Goal: Task Accomplishment & Management: Complete application form

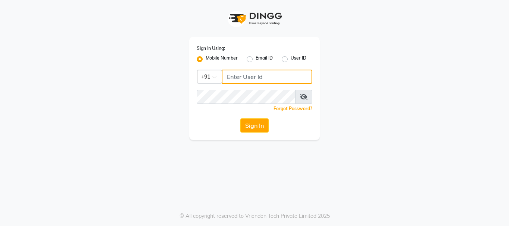
click at [299, 76] on input "Username" at bounding box center [267, 77] width 91 height 14
click at [248, 79] on input "9075066066" at bounding box center [267, 77] width 91 height 14
type input "9075066066"
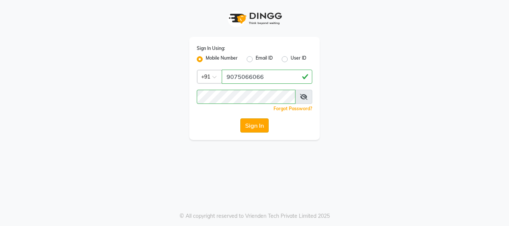
click at [264, 128] on button "Sign In" at bounding box center [254, 125] width 28 height 14
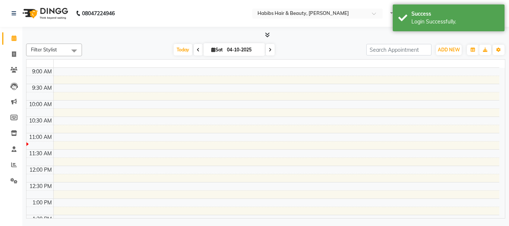
select select "en"
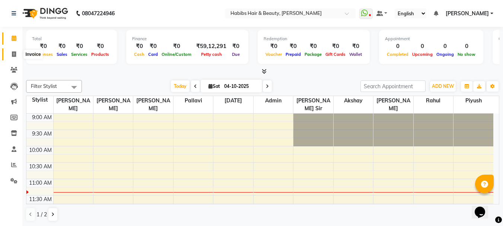
click at [13, 52] on icon at bounding box center [14, 54] width 4 height 6
select select "service"
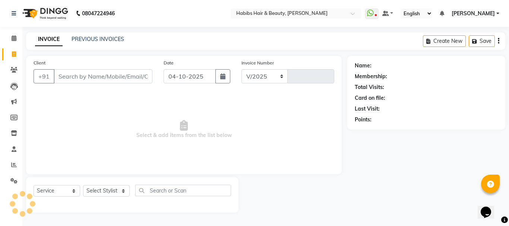
select select "3712"
type input "5497"
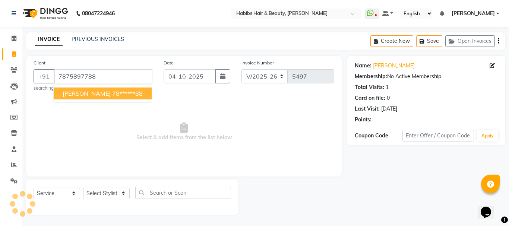
click at [88, 89] on button "[PERSON_NAME] 78******88" at bounding box center [103, 94] width 98 height 12
type input "78******88"
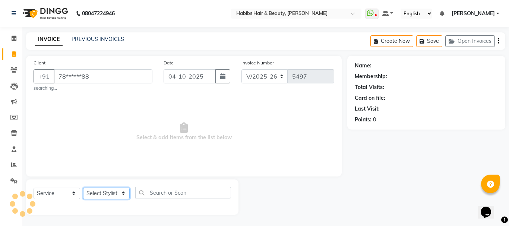
click at [110, 193] on select "Select Stylist Admin Akshay [PERSON_NAME] [PERSON_NAME] Pallavi [PERSON_NAME] […" at bounding box center [106, 194] width 47 height 12
select select "17833"
click at [83, 188] on select "Select Stylist Admin Akshay [PERSON_NAME] [PERSON_NAME] Pallavi [PERSON_NAME] […" at bounding box center [106, 194] width 47 height 12
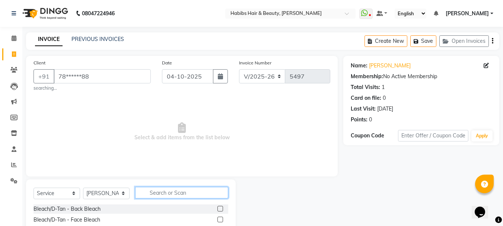
click at [173, 199] on input "text" at bounding box center [181, 193] width 93 height 12
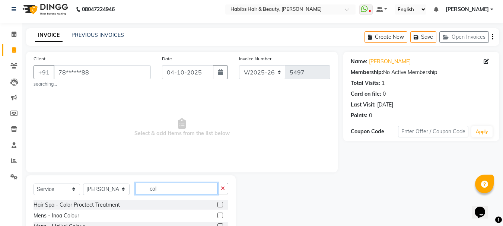
scroll to position [43, 0]
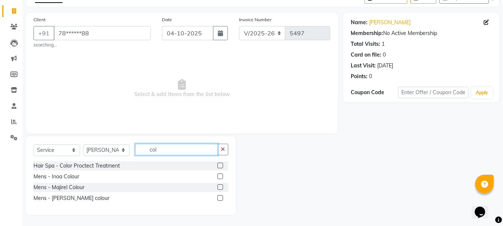
type input "col"
click at [219, 176] on label at bounding box center [221, 177] width 6 height 6
click at [219, 176] on input "checkbox" at bounding box center [220, 176] width 5 height 5
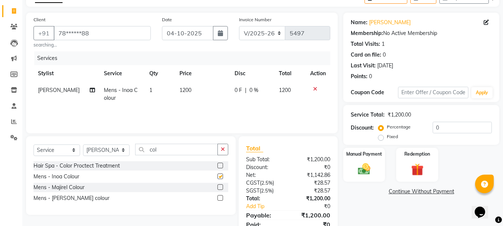
checkbox input "false"
click at [156, 150] on input "col" at bounding box center [176, 150] width 83 height 12
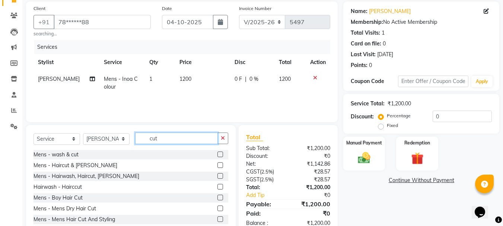
scroll to position [74, 0]
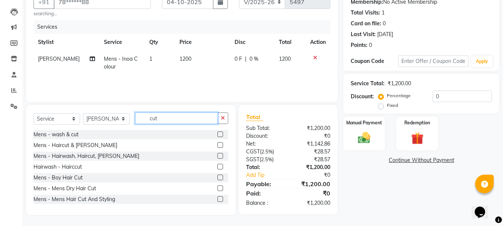
type input "cut"
click at [218, 188] on label at bounding box center [221, 189] width 6 height 6
click at [218, 188] on input "checkbox" at bounding box center [220, 188] width 5 height 5
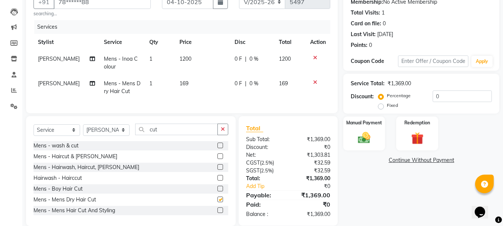
checkbox input "false"
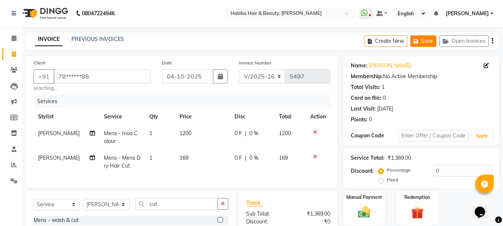
click at [424, 38] on button "Save" at bounding box center [423, 41] width 26 height 12
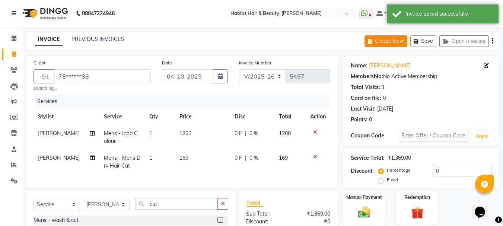
click at [396, 40] on button "Create New" at bounding box center [386, 41] width 43 height 12
select select "service"
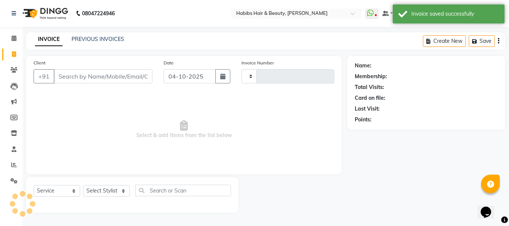
type input "5497"
select select "3712"
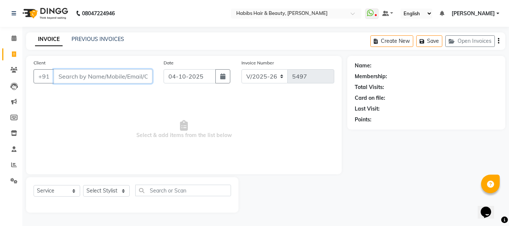
click at [107, 72] on input "Client" at bounding box center [103, 76] width 99 height 14
click at [105, 74] on input "Client" at bounding box center [103, 76] width 99 height 14
click at [105, 79] on input "Client" at bounding box center [103, 76] width 99 height 14
click at [131, 74] on input "Client" at bounding box center [103, 76] width 99 height 14
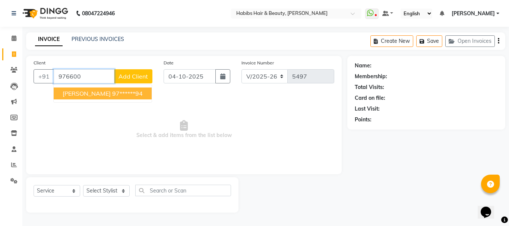
click at [112, 92] on ngb-highlight "97******94" at bounding box center [127, 93] width 31 height 7
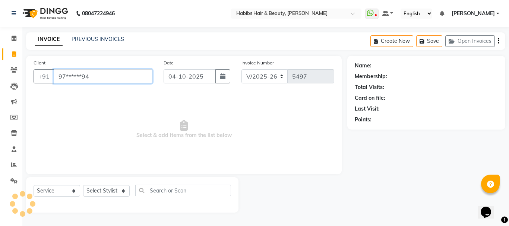
type input "97******94"
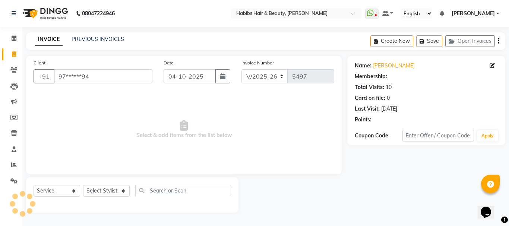
select select "1: Object"
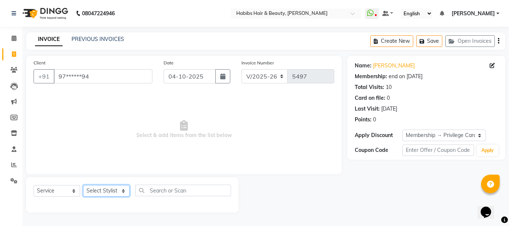
click at [107, 190] on select "Select Stylist Admin Akshay [PERSON_NAME] [PERSON_NAME] Pallavi [PERSON_NAME] […" at bounding box center [106, 191] width 47 height 12
select select "53779"
click at [83, 185] on select "Select Stylist Admin Akshay [PERSON_NAME] [PERSON_NAME] Pallavi [PERSON_NAME] […" at bounding box center [106, 191] width 47 height 12
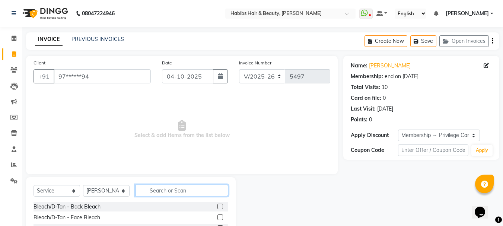
click at [155, 191] on input "text" at bounding box center [181, 191] width 93 height 12
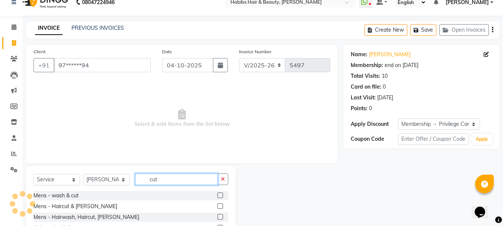
scroll to position [72, 0]
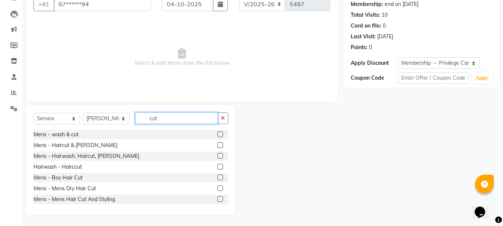
type input "cut"
click at [218, 187] on label at bounding box center [221, 189] width 6 height 6
click at [218, 187] on input "checkbox" at bounding box center [220, 188] width 5 height 5
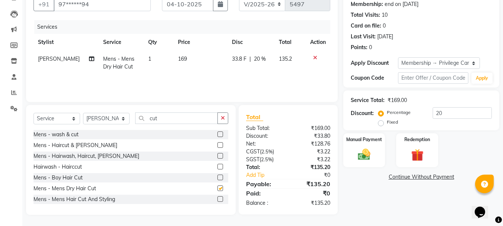
checkbox input "false"
click at [183, 58] on span "169" at bounding box center [182, 59] width 9 height 7
click at [183, 58] on td "169" at bounding box center [201, 63] width 54 height 25
select select "53779"
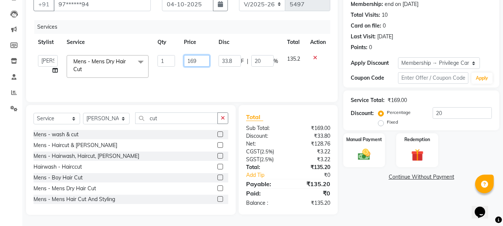
click at [190, 60] on input "169" at bounding box center [197, 61] width 26 height 12
type input "350"
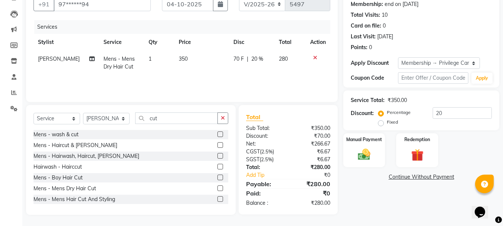
click at [217, 45] on tr "Stylist Service Qty Price Disc Total Action" at bounding box center [182, 42] width 297 height 17
click at [370, 157] on img at bounding box center [364, 154] width 21 height 15
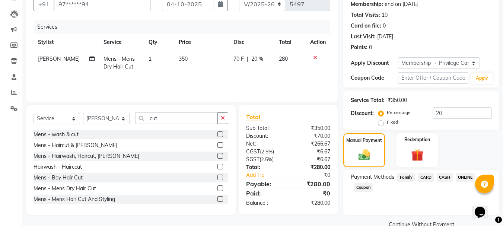
click at [465, 181] on span "ONLINE" at bounding box center [465, 177] width 19 height 9
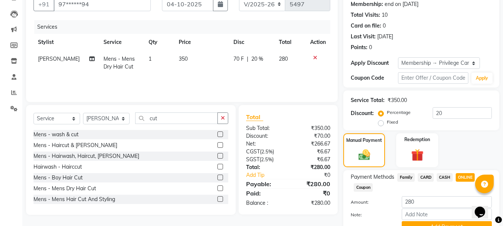
scroll to position [108, 0]
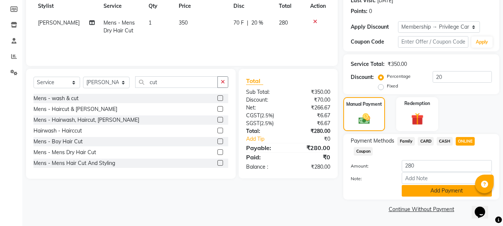
click at [446, 188] on button "Add Payment" at bounding box center [447, 191] width 90 height 12
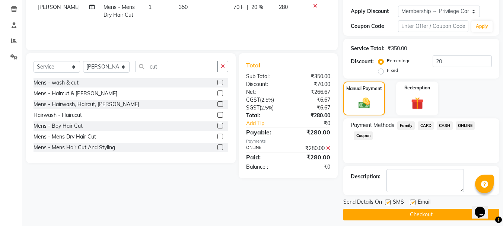
scroll to position [130, 0]
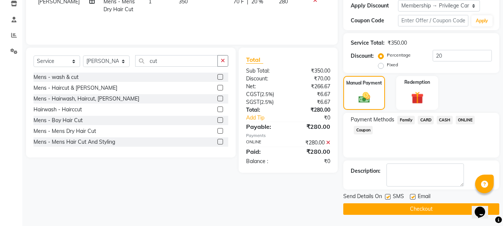
click at [431, 210] on button "Checkout" at bounding box center [421, 209] width 156 height 12
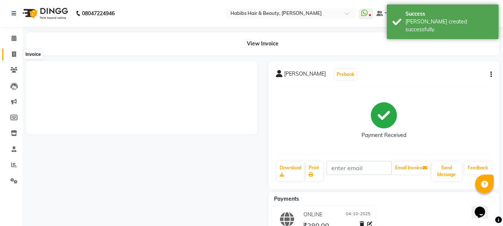
click at [16, 51] on span at bounding box center [13, 54] width 13 height 9
select select "service"
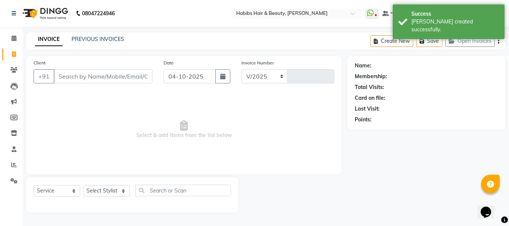
select select "3712"
type input "5498"
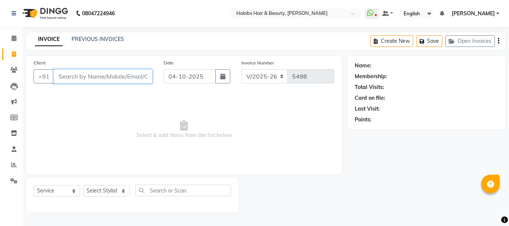
click at [104, 77] on input "Client" at bounding box center [103, 76] width 99 height 14
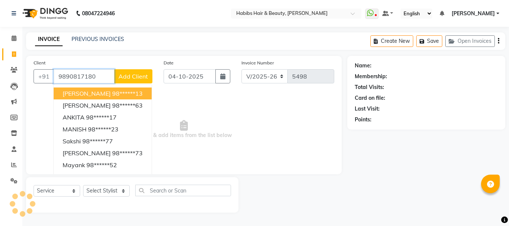
type input "9890817180"
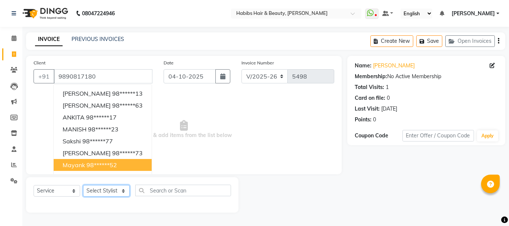
click at [99, 193] on select "Select Stylist Admin Akshay [PERSON_NAME] [PERSON_NAME] Pallavi [PERSON_NAME] […" at bounding box center [106, 191] width 47 height 12
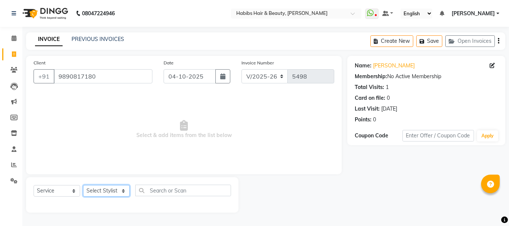
select select "91170"
click at [83, 185] on select "Select Stylist Admin Akshay [PERSON_NAME] [PERSON_NAME] Pallavi [PERSON_NAME] […" at bounding box center [106, 191] width 47 height 12
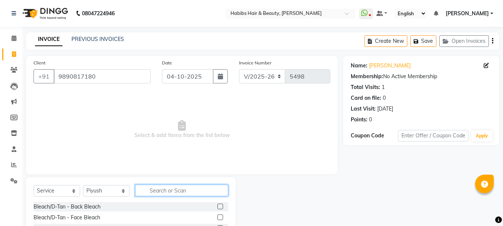
click at [181, 190] on input "text" at bounding box center [181, 191] width 93 height 12
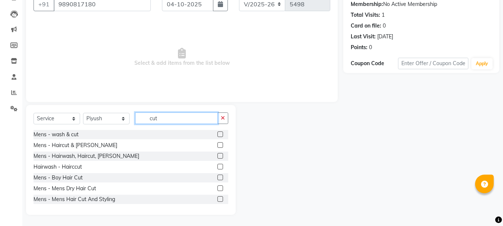
type input "cut"
click at [218, 187] on label at bounding box center [221, 189] width 6 height 6
click at [218, 187] on input "checkbox" at bounding box center [220, 188] width 5 height 5
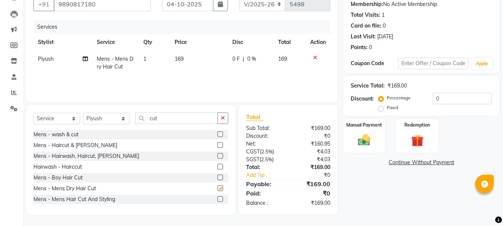
checkbox input "false"
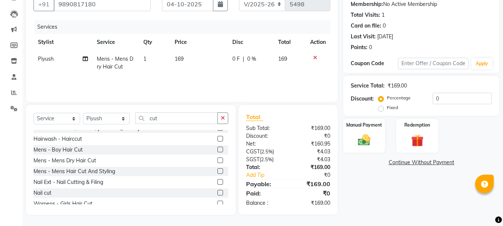
scroll to position [66, 0]
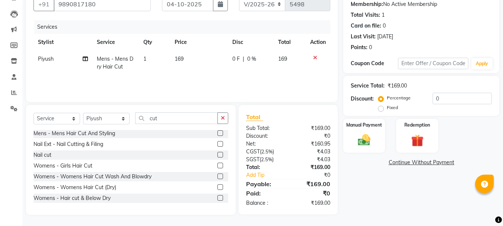
click at [218, 175] on label at bounding box center [221, 177] width 6 height 6
click at [218, 175] on input "checkbox" at bounding box center [220, 176] width 5 height 5
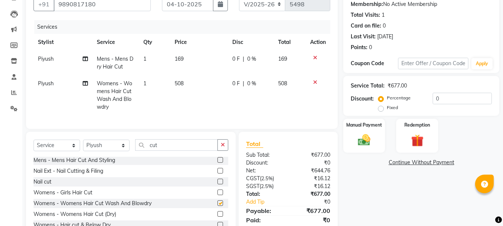
checkbox input "false"
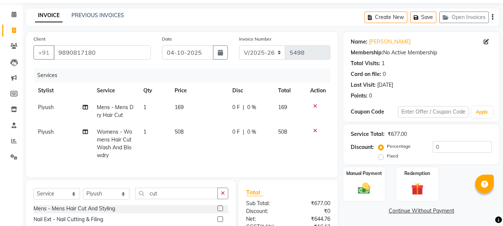
scroll to position [0, 0]
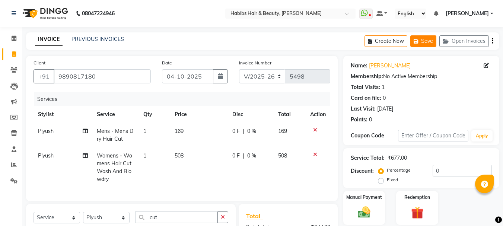
click at [427, 41] on button "Save" at bounding box center [423, 41] width 26 height 12
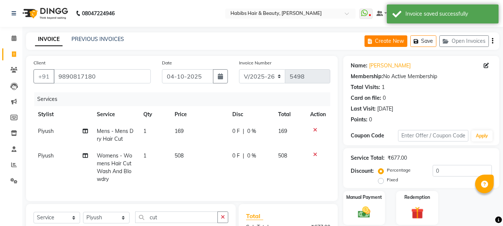
click at [393, 37] on button "Create New" at bounding box center [386, 41] width 43 height 12
select select "service"
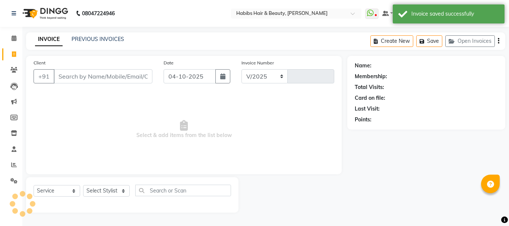
select select "3712"
type input "5498"
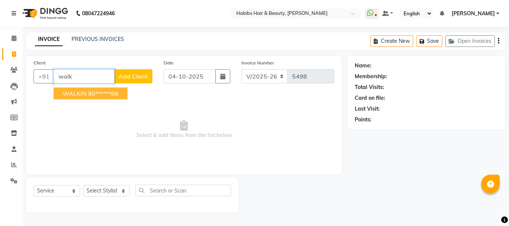
click at [98, 91] on ngb-highlight "90******66" at bounding box center [103, 93] width 31 height 7
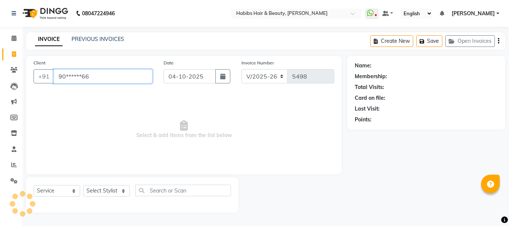
type input "90******66"
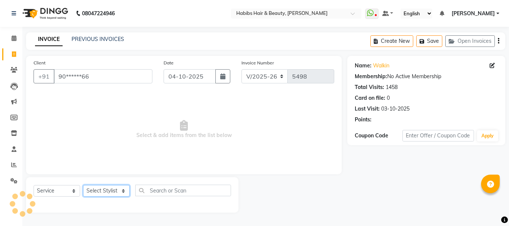
click at [109, 189] on select "Select Stylist Admin Akshay [PERSON_NAME] [PERSON_NAME] Pallavi [PERSON_NAME] […" at bounding box center [106, 191] width 47 height 12
select select "17834"
click at [83, 185] on select "Select Stylist Admin Akshay [PERSON_NAME] [PERSON_NAME] Pallavi [PERSON_NAME] […" at bounding box center [106, 191] width 47 height 12
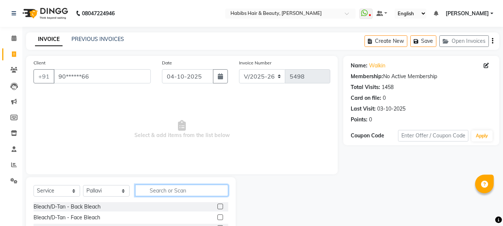
click at [198, 189] on input "text" at bounding box center [181, 191] width 93 height 12
type input "eye"
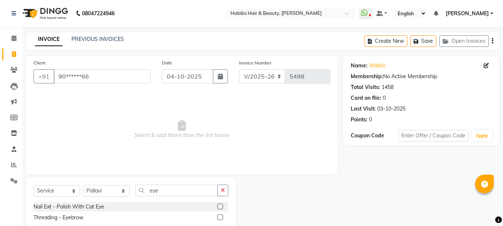
click at [222, 217] on label at bounding box center [221, 218] width 6 height 6
click at [222, 217] on input "checkbox" at bounding box center [220, 217] width 5 height 5
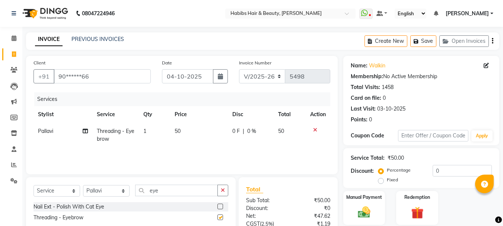
checkbox input "false"
click at [180, 129] on span "50" at bounding box center [178, 131] width 6 height 7
select select "17834"
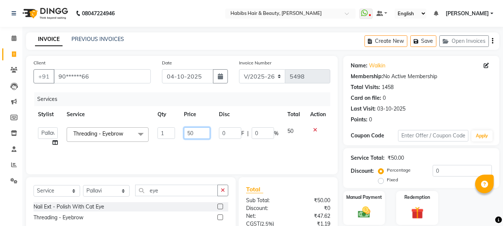
drag, startPoint x: 180, startPoint y: 129, endPoint x: 186, endPoint y: 132, distance: 6.8
click at [186, 132] on td "50" at bounding box center [197, 137] width 35 height 28
click at [186, 132] on input "50" at bounding box center [197, 133] width 26 height 12
type input "130"
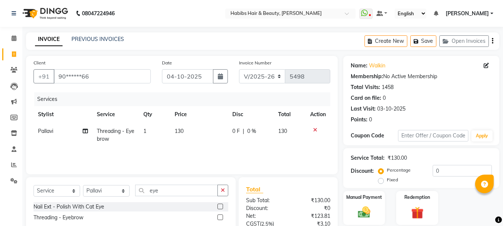
click at [207, 120] on th "Price" at bounding box center [199, 114] width 58 height 17
click at [361, 207] on img at bounding box center [364, 212] width 21 height 15
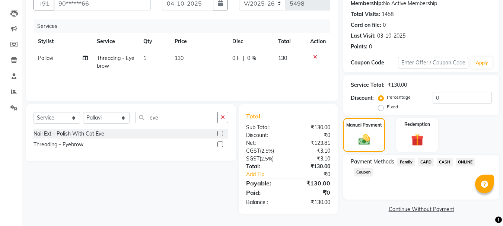
click at [462, 160] on span "ONLINE" at bounding box center [465, 162] width 19 height 9
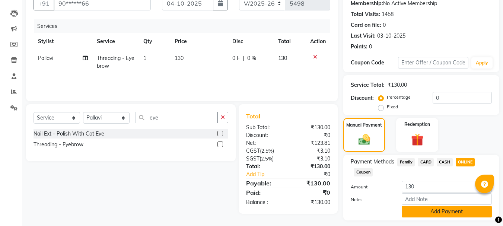
click at [434, 209] on button "Add Payment" at bounding box center [447, 212] width 90 height 12
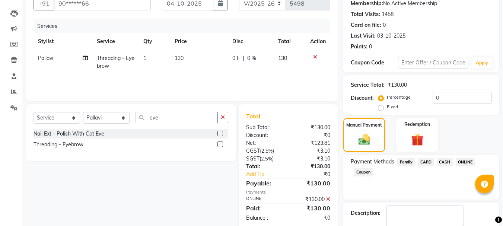
scroll to position [115, 0]
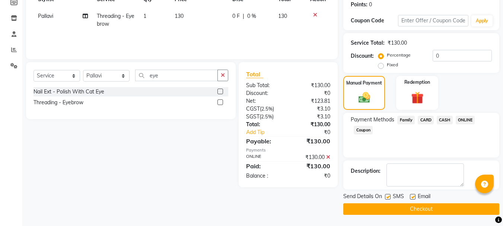
click at [429, 207] on button "Checkout" at bounding box center [421, 209] width 156 height 12
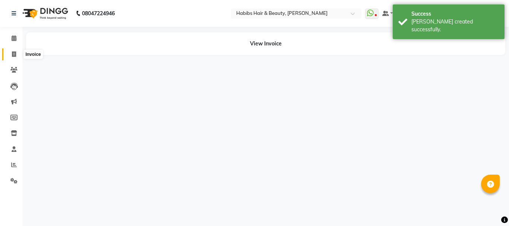
click at [11, 56] on span at bounding box center [13, 54] width 13 height 9
select select "service"
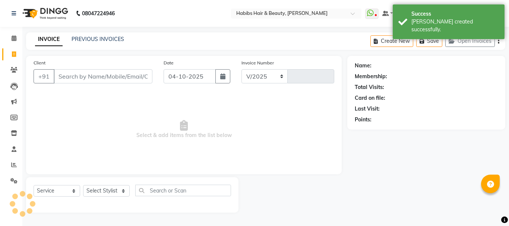
select select "3712"
type input "5499"
click at [104, 73] on input "Client" at bounding box center [103, 76] width 99 height 14
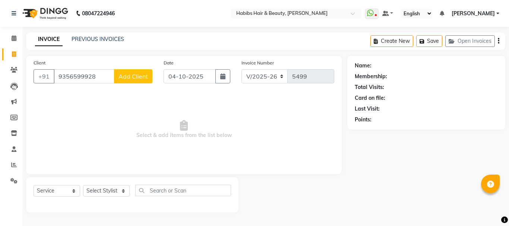
type input "9356599928"
click at [135, 74] on span "Add Client" at bounding box center [132, 76] width 29 height 7
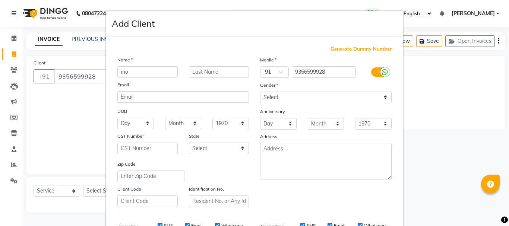
type input "m"
type input "MOHIT"
click at [284, 97] on select "Select [DEMOGRAPHIC_DATA] [DEMOGRAPHIC_DATA] Other Prefer Not To Say" at bounding box center [325, 98] width 131 height 12
select select "[DEMOGRAPHIC_DATA]"
click at [260, 92] on select "Select [DEMOGRAPHIC_DATA] [DEMOGRAPHIC_DATA] Other Prefer Not To Say" at bounding box center [325, 98] width 131 height 12
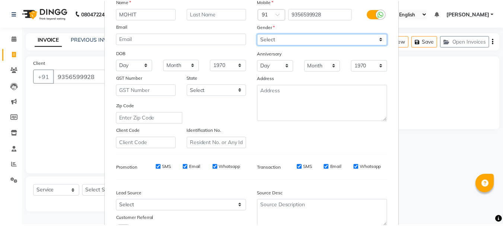
scroll to position [118, 0]
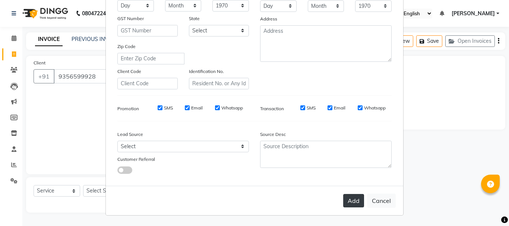
click at [346, 203] on button "Add" at bounding box center [353, 200] width 21 height 13
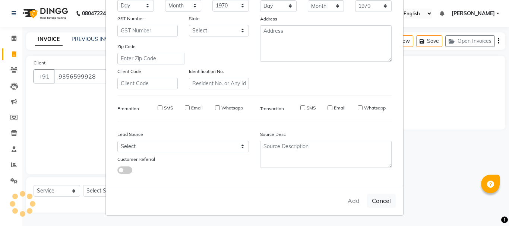
type input "93******28"
select select
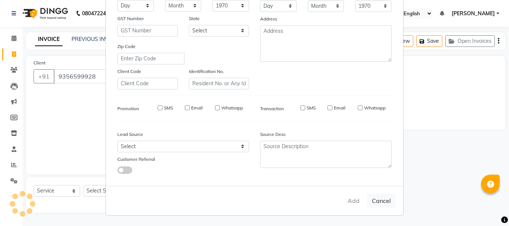
select select
checkbox input "false"
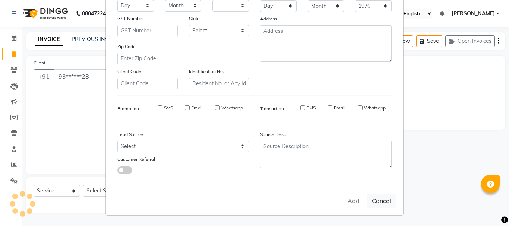
checkbox input "false"
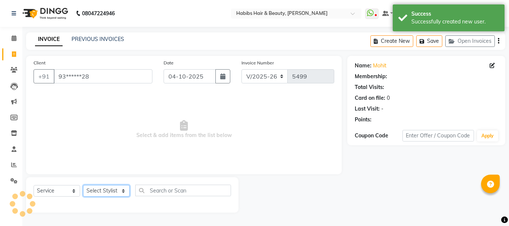
click at [102, 190] on select "Select Stylist Admin Akshay [PERSON_NAME] [PERSON_NAME] Pallavi [PERSON_NAME] […" at bounding box center [106, 191] width 47 height 12
select select "17830"
click at [83, 185] on select "Select Stylist Admin Akshay [PERSON_NAME] [PERSON_NAME] Pallavi [PERSON_NAME] […" at bounding box center [106, 191] width 47 height 12
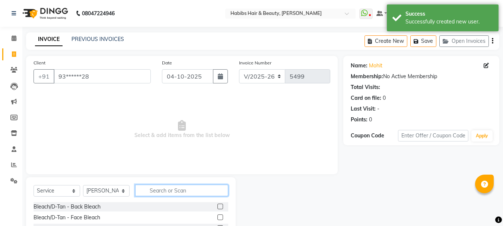
click at [155, 191] on input "text" at bounding box center [181, 191] width 93 height 12
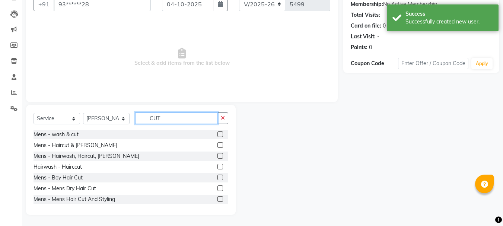
type input "CUT"
click at [218, 189] on label at bounding box center [221, 189] width 6 height 6
click at [218, 189] on input "checkbox" at bounding box center [220, 188] width 5 height 5
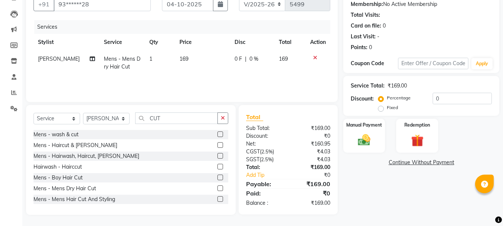
click at [218, 189] on label at bounding box center [221, 189] width 6 height 6
click at [218, 189] on input "checkbox" at bounding box center [220, 188] width 5 height 5
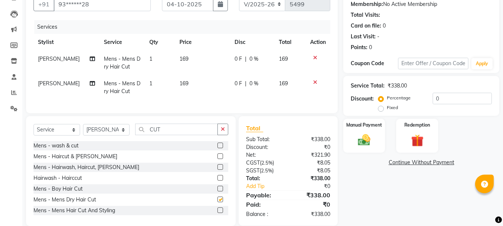
checkbox input "false"
click at [182, 58] on span "169" at bounding box center [184, 59] width 9 height 7
click at [182, 58] on td "169" at bounding box center [202, 63] width 55 height 25
select select "17830"
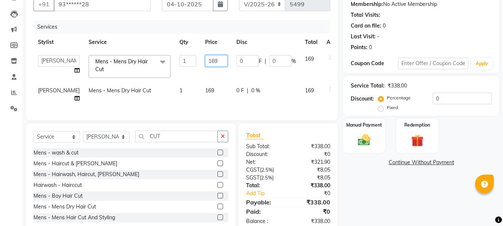
click at [205, 60] on input "169" at bounding box center [216, 61] width 22 height 12
type input "350"
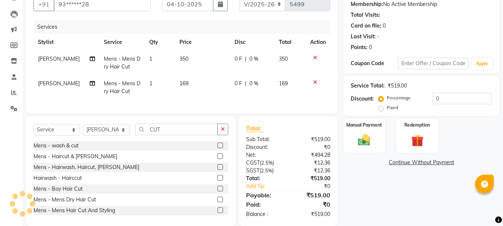
click at [190, 88] on td "169" at bounding box center [202, 87] width 55 height 25
select select "17830"
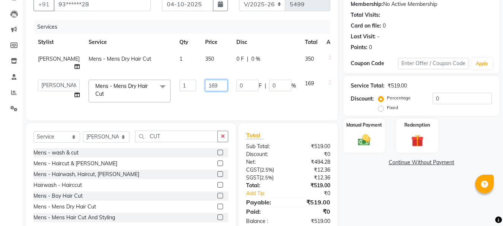
click at [205, 80] on input "169" at bounding box center [216, 86] width 22 height 12
type input "1"
type input "350"
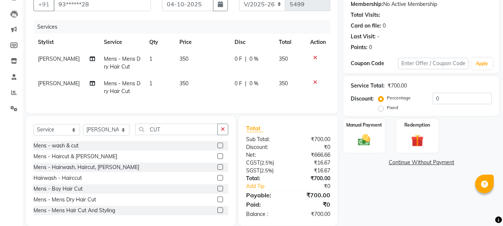
click at [202, 57] on td "350" at bounding box center [202, 63] width 55 height 25
select select "17830"
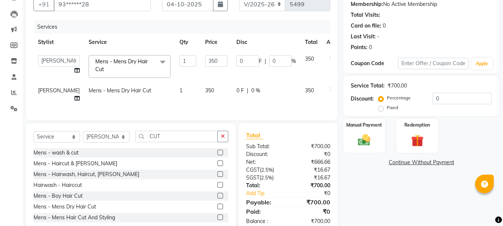
click at [45, 98] on td "[PERSON_NAME]" at bounding box center [59, 94] width 51 height 25
select select "17830"
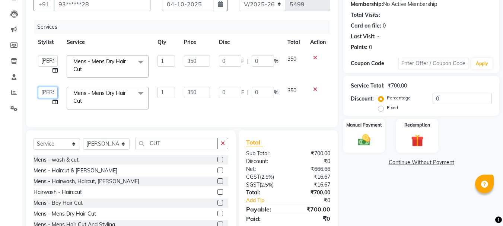
click at [46, 94] on select "[PERSON_NAME] [PERSON_NAME] [PERSON_NAME] Pallavi [PERSON_NAME] [PERSON_NAME][D…" at bounding box center [48, 93] width 20 height 12
select select "24540"
click at [364, 135] on img at bounding box center [364, 140] width 21 height 15
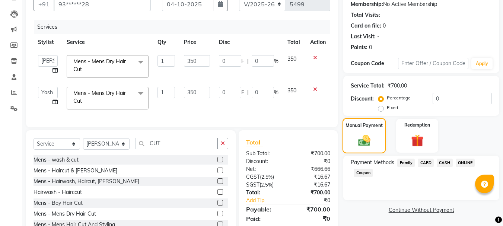
scroll to position [103, 0]
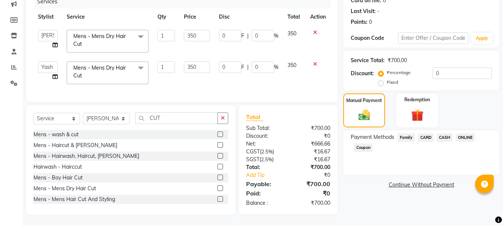
click at [462, 134] on span "ONLINE" at bounding box center [465, 137] width 19 height 9
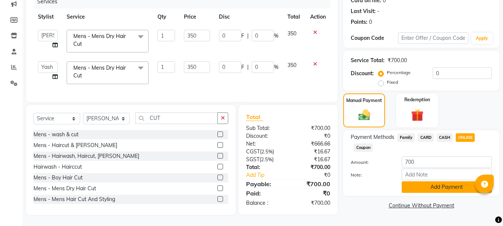
click at [414, 183] on button "Add Payment" at bounding box center [447, 187] width 90 height 12
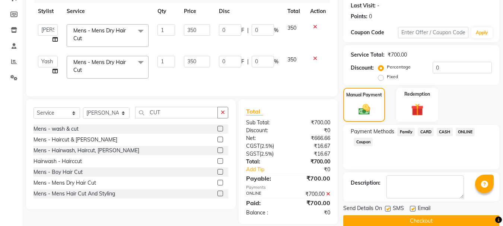
scroll to position [118, 0]
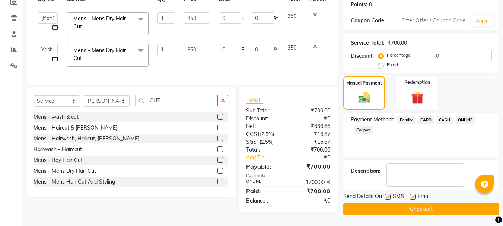
click at [403, 203] on button "Checkout" at bounding box center [421, 209] width 156 height 12
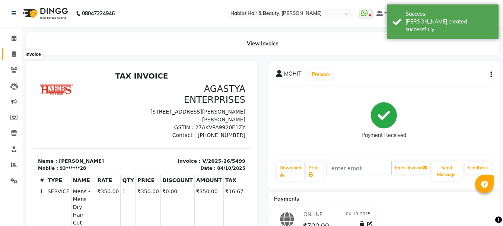
click at [15, 56] on icon at bounding box center [14, 54] width 4 height 6
select select "service"
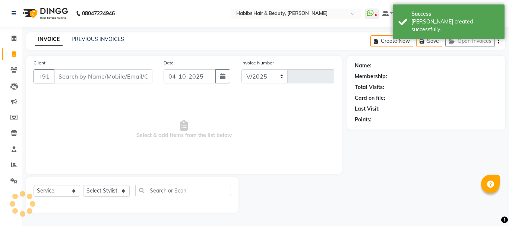
select select "3712"
type input "5500"
click at [139, 80] on input "Client" at bounding box center [103, 76] width 99 height 14
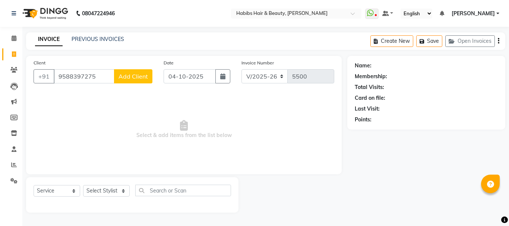
type input "9588397275"
click at [136, 79] on span "Add Client" at bounding box center [132, 76] width 29 height 7
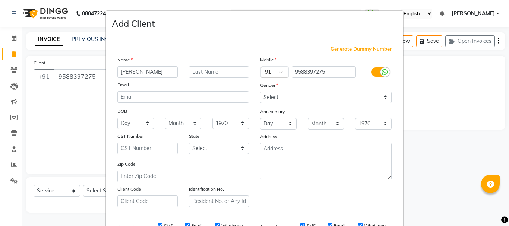
type input "[PERSON_NAME]"
click at [278, 97] on select "Select [DEMOGRAPHIC_DATA] [DEMOGRAPHIC_DATA] Other Prefer Not To Say" at bounding box center [325, 98] width 131 height 12
select select "[DEMOGRAPHIC_DATA]"
click at [260, 92] on select "Select [DEMOGRAPHIC_DATA] [DEMOGRAPHIC_DATA] Other Prefer Not To Say" at bounding box center [325, 98] width 131 height 12
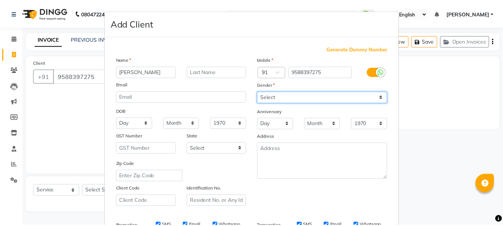
scroll to position [118, 0]
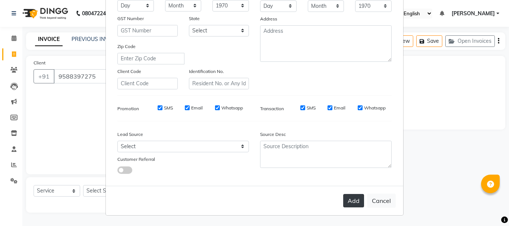
click at [353, 201] on button "Add" at bounding box center [353, 200] width 21 height 13
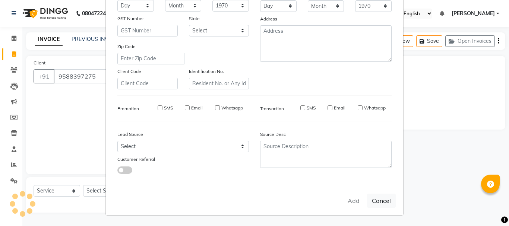
type input "95******75"
select select
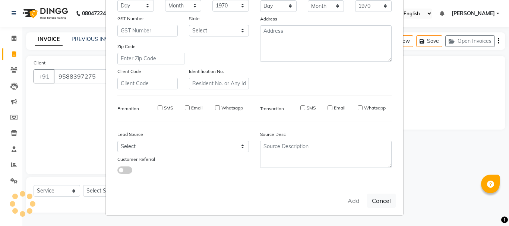
select select
checkbox input "false"
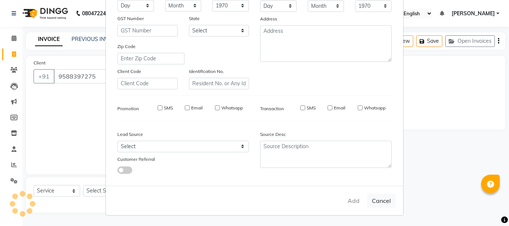
checkbox input "false"
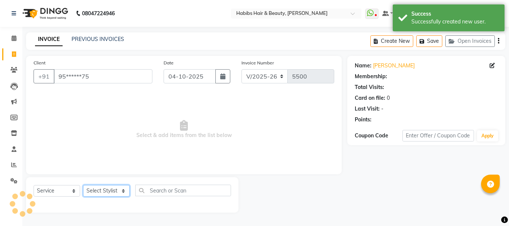
click at [97, 192] on select "Select Stylist Admin Akshay [PERSON_NAME] [PERSON_NAME] Pallavi [PERSON_NAME] […" at bounding box center [106, 191] width 47 height 12
select select "91170"
click at [83, 185] on select "Select Stylist Admin Akshay [PERSON_NAME] [PERSON_NAME] Pallavi [PERSON_NAME] […" at bounding box center [106, 191] width 47 height 12
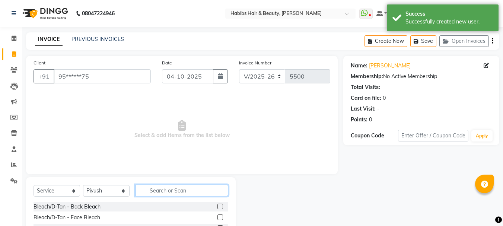
click at [176, 193] on input "text" at bounding box center [181, 191] width 93 height 12
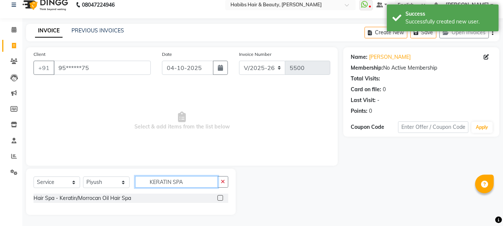
type input "KERATIN SPA"
click at [222, 198] on label at bounding box center [221, 198] width 6 height 6
click at [222, 198] on input "checkbox" at bounding box center [220, 198] width 5 height 5
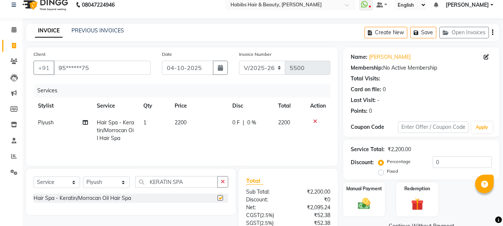
checkbox input "false"
click at [183, 126] on span "2200" at bounding box center [181, 122] width 12 height 7
click at [183, 126] on td "2200" at bounding box center [199, 130] width 58 height 32
select select "91170"
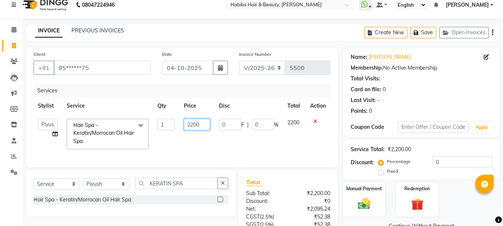
click at [189, 127] on input "2200" at bounding box center [197, 125] width 26 height 12
type input "1500"
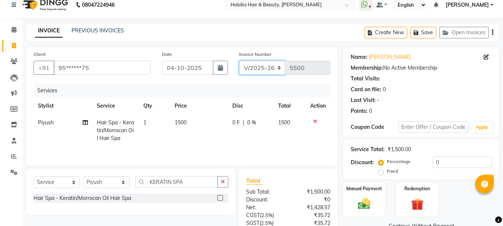
click at [248, 62] on select "V/2025 V/2025-26" at bounding box center [262, 68] width 47 height 14
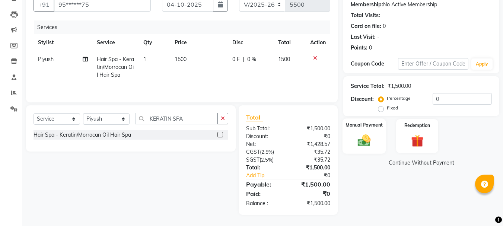
click at [356, 138] on img at bounding box center [364, 140] width 21 height 15
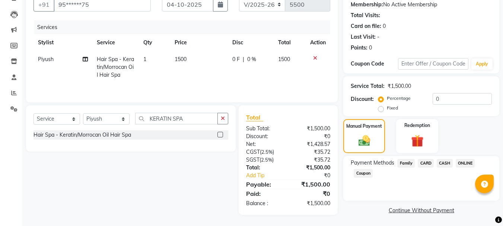
click at [464, 161] on span "ONLINE" at bounding box center [465, 163] width 19 height 9
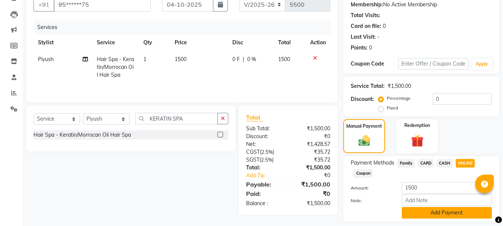
click at [421, 212] on button "Add Payment" at bounding box center [447, 213] width 90 height 12
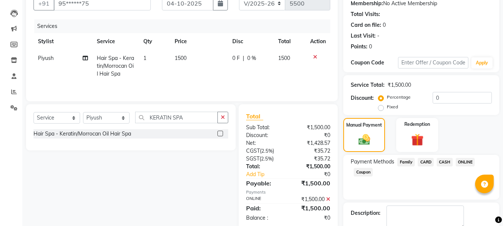
scroll to position [115, 0]
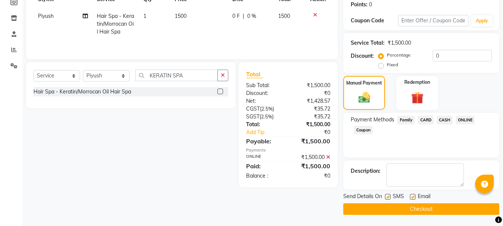
click at [416, 208] on button "Checkout" at bounding box center [421, 209] width 156 height 12
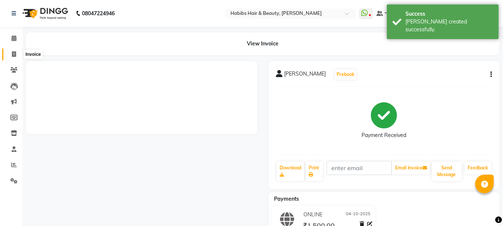
click at [13, 53] on icon at bounding box center [14, 54] width 4 height 6
select select "service"
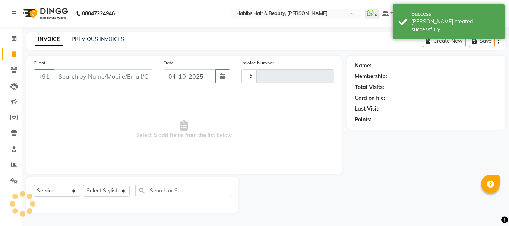
click at [94, 76] on input "Client" at bounding box center [103, 76] width 99 height 14
type input "5501"
select select "3712"
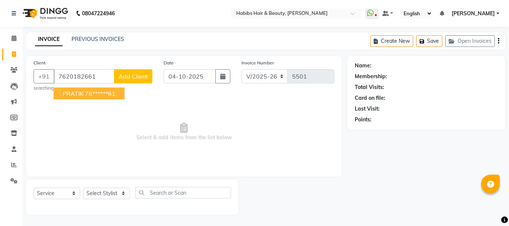
type input "7620182661"
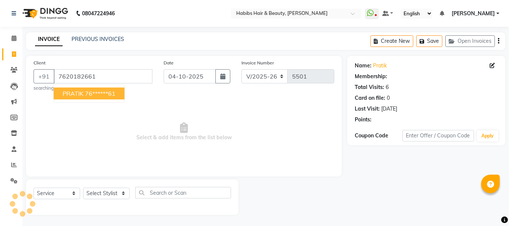
select select "1: Object"
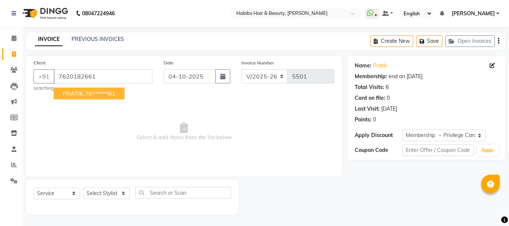
click at [94, 91] on ngb-highlight "76******61" at bounding box center [100, 93] width 31 height 7
type input "76******61"
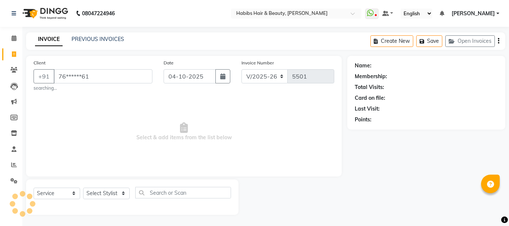
select select "1: Object"
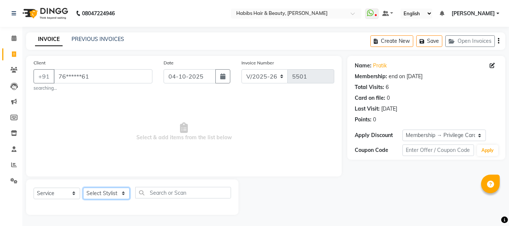
click at [104, 193] on select "Select Stylist Admin Akshay [PERSON_NAME] [PERSON_NAME] Pallavi [PERSON_NAME] […" at bounding box center [106, 194] width 47 height 12
select select "53779"
click at [83, 188] on select "Select Stylist Admin Akshay [PERSON_NAME] [PERSON_NAME] Pallavi [PERSON_NAME] […" at bounding box center [106, 194] width 47 height 12
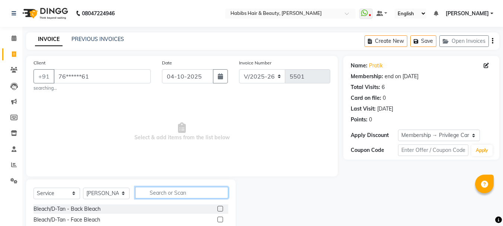
click at [153, 191] on input "text" at bounding box center [181, 193] width 93 height 12
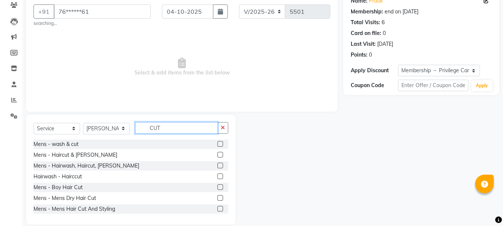
scroll to position [74, 0]
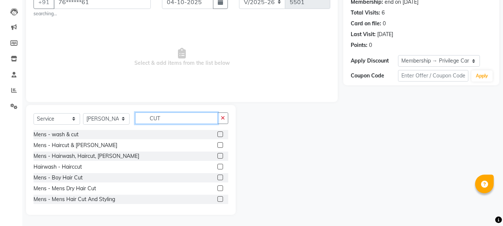
type input "CUT"
click at [218, 143] on label at bounding box center [221, 145] width 6 height 6
click at [218, 143] on input "checkbox" at bounding box center [220, 145] width 5 height 5
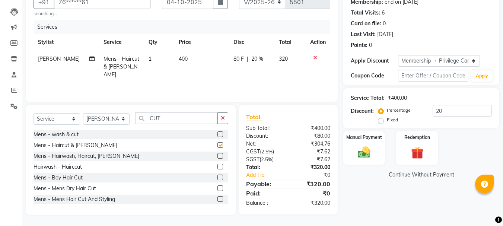
scroll to position [34, 0]
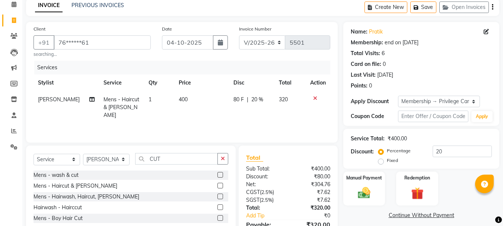
checkbox input "false"
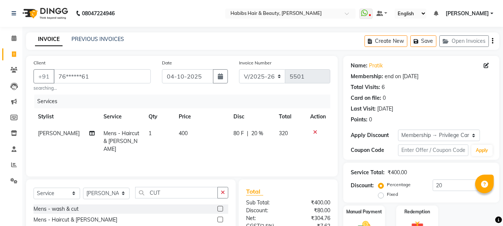
click at [181, 137] on span "400" at bounding box center [183, 133] width 9 height 7
select select "53779"
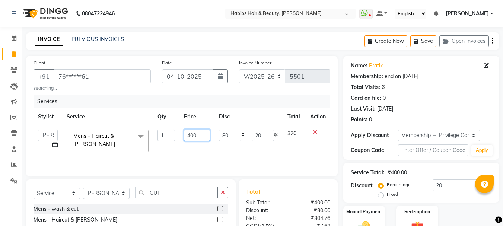
drag, startPoint x: 181, startPoint y: 137, endPoint x: 185, endPoint y: 135, distance: 4.0
click at [185, 135] on td "400" at bounding box center [197, 141] width 35 height 32
click at [185, 135] on input "400" at bounding box center [197, 136] width 26 height 12
type input "450"
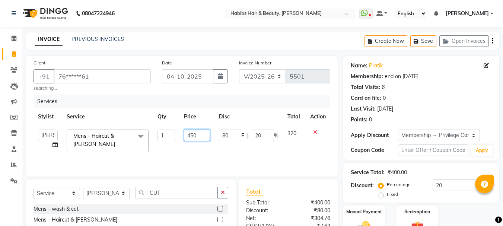
click at [194, 132] on input "450" at bounding box center [197, 136] width 26 height 12
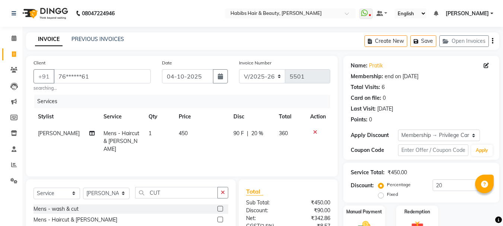
click at [217, 115] on tr "Stylist Service Qty Price Disc Total Action" at bounding box center [182, 116] width 297 height 17
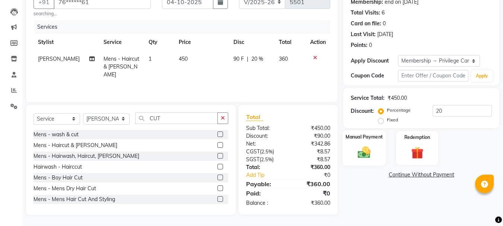
click at [361, 148] on img at bounding box center [364, 152] width 21 height 15
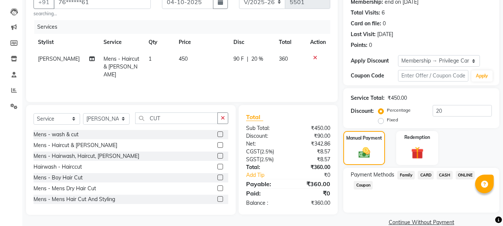
click at [460, 176] on span "ONLINE" at bounding box center [465, 175] width 19 height 9
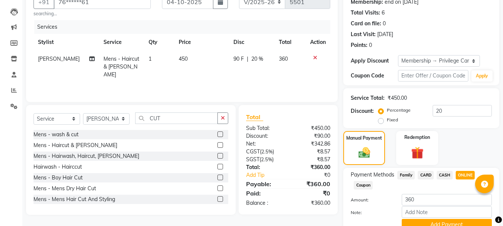
scroll to position [108, 0]
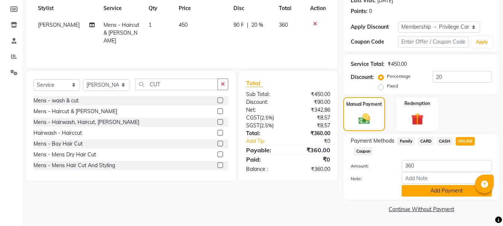
click at [448, 193] on button "Add Payment" at bounding box center [447, 191] width 90 height 12
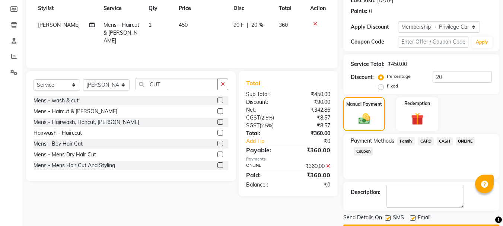
scroll to position [130, 0]
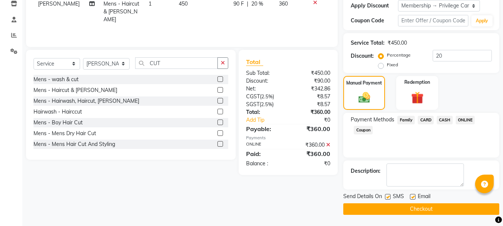
click at [431, 207] on button "Checkout" at bounding box center [421, 209] width 156 height 12
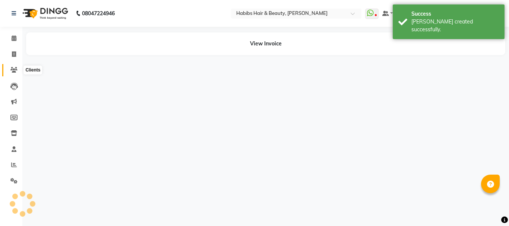
click at [13, 68] on icon at bounding box center [13, 70] width 7 height 6
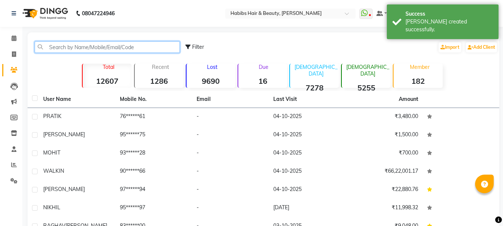
click at [84, 50] on input "text" at bounding box center [107, 47] width 145 height 12
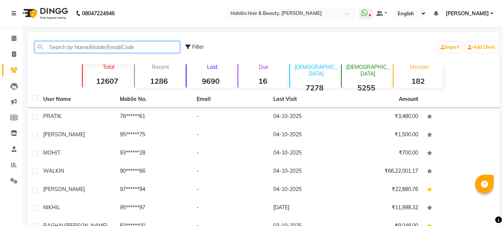
click at [95, 47] on input "text" at bounding box center [107, 47] width 145 height 12
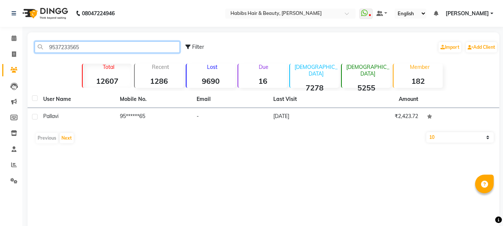
click at [71, 45] on input "9537233565" at bounding box center [107, 47] width 145 height 12
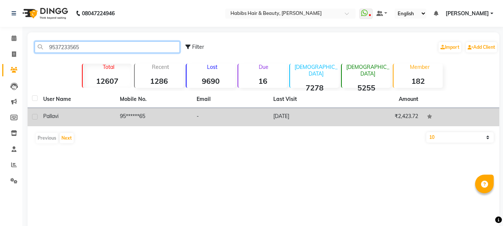
type input "9537233565"
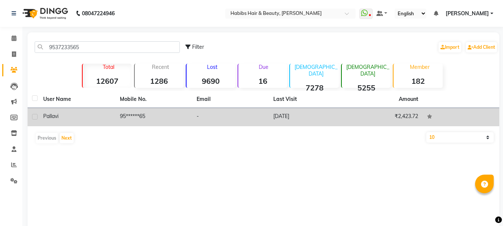
click at [48, 114] on span "Pallavi" at bounding box center [50, 116] width 15 height 7
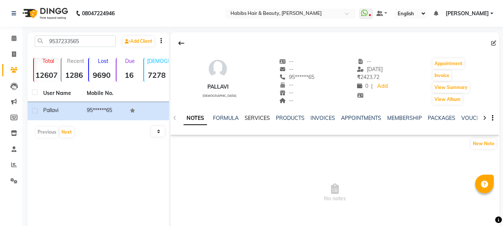
click at [251, 118] on link "SERVICES" at bounding box center [257, 118] width 25 height 7
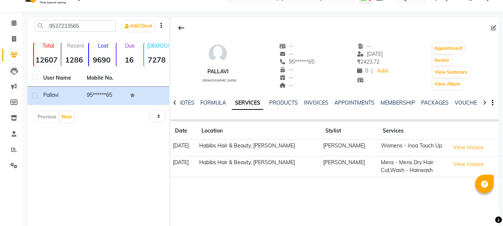
scroll to position [16, 0]
click at [16, 38] on icon at bounding box center [14, 38] width 4 height 6
select select "service"
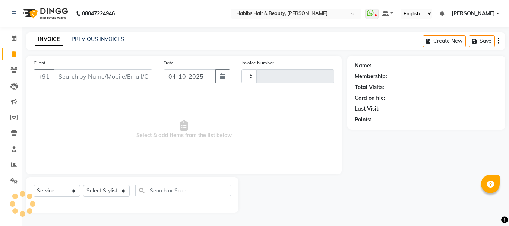
type input "5502"
select select "3712"
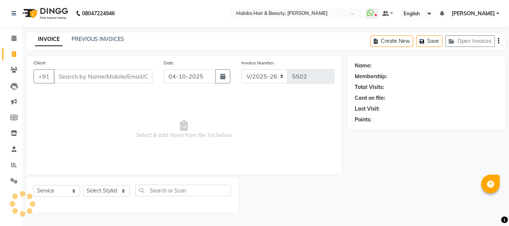
click at [111, 74] on input "Client" at bounding box center [103, 76] width 99 height 14
type input "9537233565"
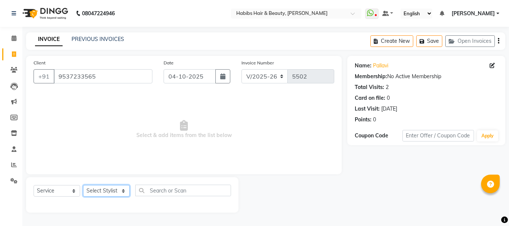
click at [105, 193] on select "Select Stylist Admin Akshay [PERSON_NAME] [PERSON_NAME] Pallavi [PERSON_NAME] […" at bounding box center [106, 191] width 47 height 12
select select "17830"
click at [83, 185] on select "Select Stylist Admin Akshay [PERSON_NAME] [PERSON_NAME] Pallavi [PERSON_NAME] […" at bounding box center [106, 191] width 47 height 12
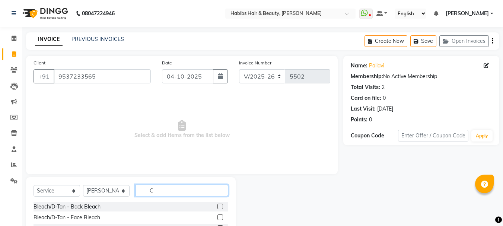
click at [146, 190] on input "C" at bounding box center [181, 191] width 93 height 12
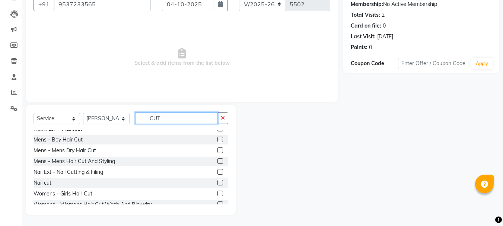
scroll to position [66, 0]
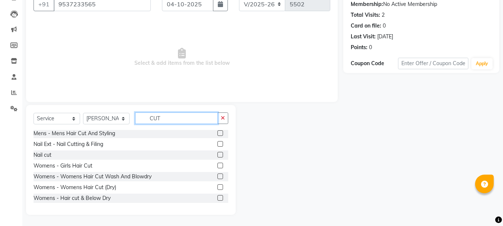
type input "CUT"
click at [218, 177] on label at bounding box center [221, 177] width 6 height 6
click at [218, 177] on input "checkbox" at bounding box center [220, 176] width 5 height 5
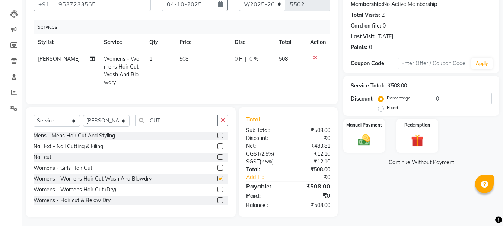
checkbox input "false"
click at [183, 59] on span "508" at bounding box center [184, 59] width 9 height 7
click at [183, 59] on td "508" at bounding box center [202, 71] width 55 height 40
select select "17830"
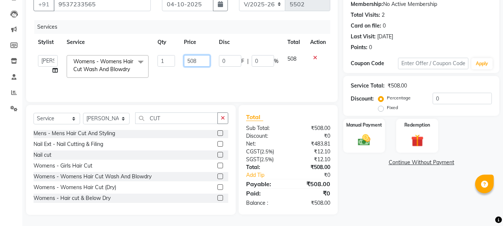
click at [188, 60] on input "508" at bounding box center [197, 61] width 26 height 12
type input "750"
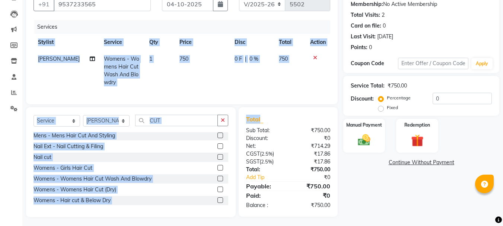
drag, startPoint x: 242, startPoint y: 30, endPoint x: 336, endPoint y: 119, distance: 128.8
click at [336, 119] on div "Client [PHONE_NUMBER] Date [DATE] Invoice Number V/2025 V/[PHONE_NUMBER] Servic…" at bounding box center [181, 101] width 323 height 234
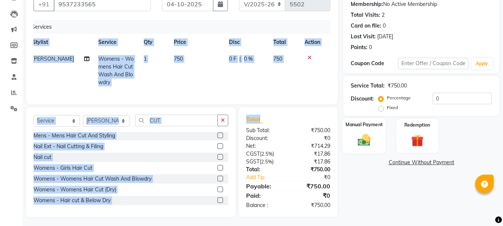
click at [372, 136] on img at bounding box center [364, 140] width 21 height 15
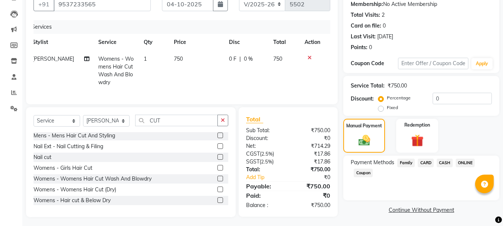
click at [463, 163] on span "ONLINE" at bounding box center [465, 163] width 19 height 9
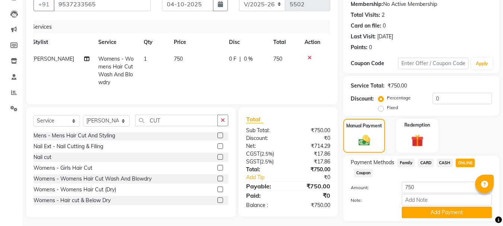
scroll to position [94, 0]
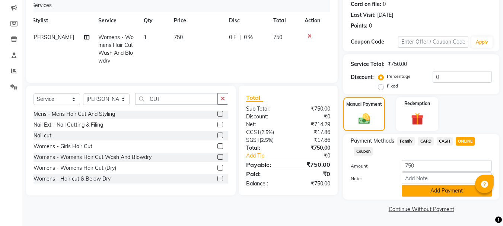
click at [440, 186] on button "Add Payment" at bounding box center [447, 191] width 90 height 12
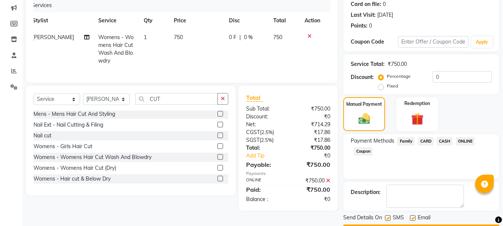
scroll to position [115, 0]
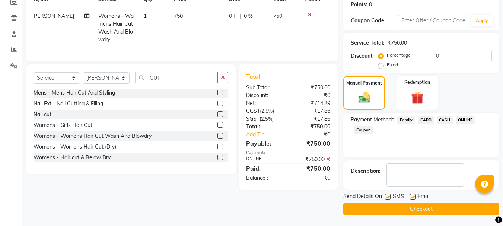
click at [417, 209] on button "Checkout" at bounding box center [421, 209] width 156 height 12
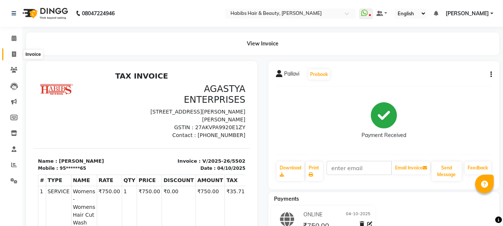
click at [9, 52] on span at bounding box center [13, 54] width 13 height 9
select select "service"
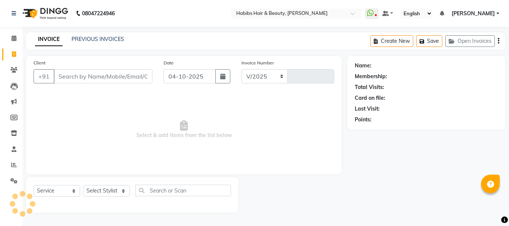
select select "3712"
type input "5503"
click at [112, 189] on select "Select Stylist Admin Akshay [PERSON_NAME] [PERSON_NAME] Pallavi [PERSON_NAME] […" at bounding box center [106, 191] width 47 height 12
select select "17833"
click at [83, 185] on select "Select Stylist Admin Akshay [PERSON_NAME] [PERSON_NAME] Pallavi [PERSON_NAME] […" at bounding box center [106, 191] width 47 height 12
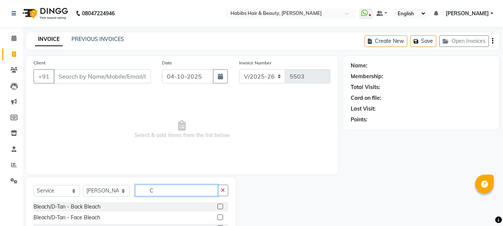
click at [153, 191] on input "C" at bounding box center [176, 191] width 83 height 12
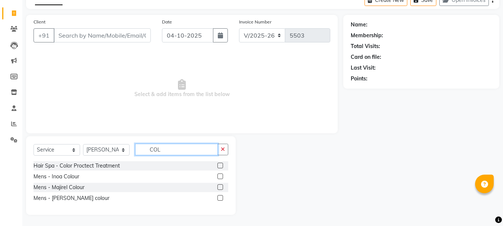
type input "COL"
click at [220, 176] on label at bounding box center [221, 177] width 6 height 6
click at [220, 176] on input "checkbox" at bounding box center [220, 176] width 5 height 5
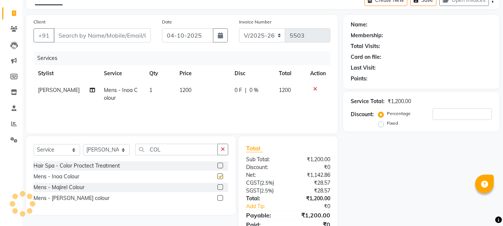
checkbox input "false"
click at [154, 152] on input "COL" at bounding box center [176, 150] width 83 height 12
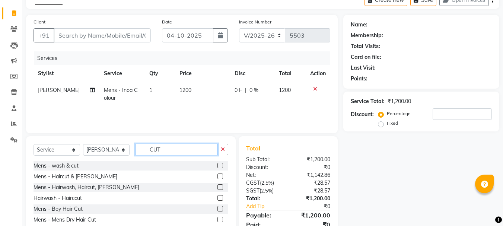
type input "CUT"
click at [218, 187] on label at bounding box center [221, 187] width 6 height 6
click at [218, 187] on input "checkbox" at bounding box center [220, 187] width 5 height 5
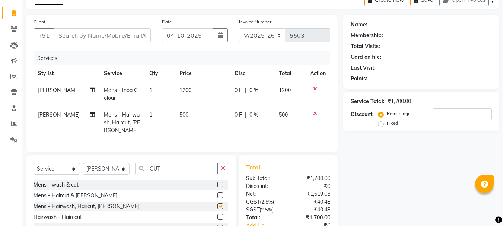
checkbox input "false"
click at [184, 117] on span "500" at bounding box center [184, 114] width 9 height 7
click at [184, 117] on td "500" at bounding box center [202, 123] width 55 height 32
select select "17833"
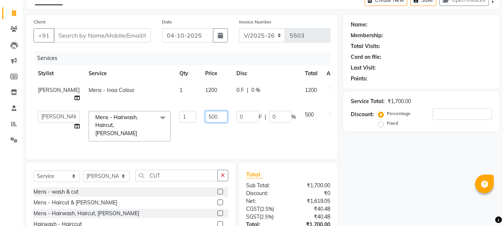
click at [205, 116] on input "500" at bounding box center [216, 117] width 22 height 12
type input "550"
click at [201, 94] on td "1200" at bounding box center [216, 94] width 31 height 25
select select "17833"
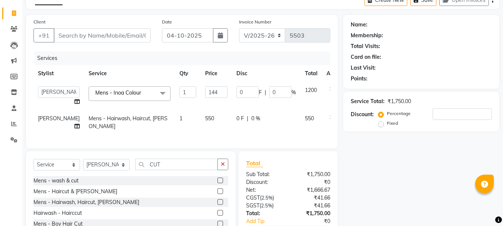
type input "1440"
click at [223, 63] on div "Services" at bounding box center [185, 58] width 302 height 14
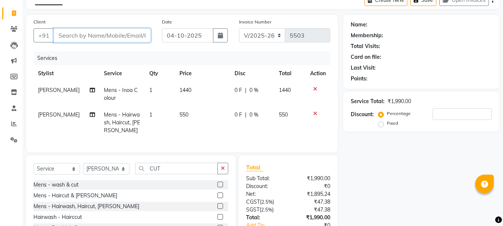
click at [129, 38] on input "Client" at bounding box center [102, 35] width 97 height 14
click at [78, 38] on input "Client" at bounding box center [102, 35] width 97 height 14
type input "7"
type input "0"
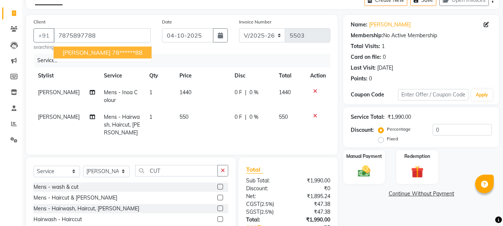
click at [82, 50] on span "[PERSON_NAME]" at bounding box center [87, 52] width 48 height 7
type input "78******88"
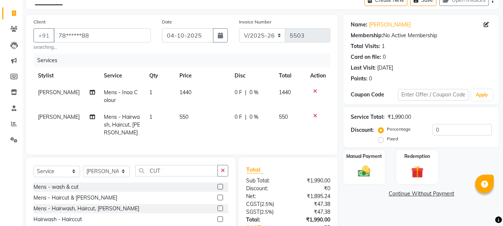
scroll to position [99, 0]
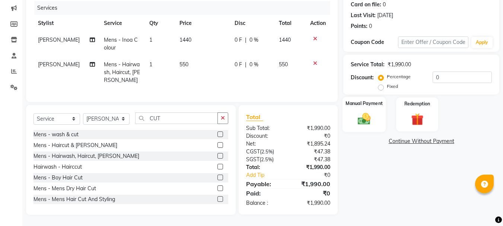
click at [365, 115] on img at bounding box center [364, 118] width 21 height 15
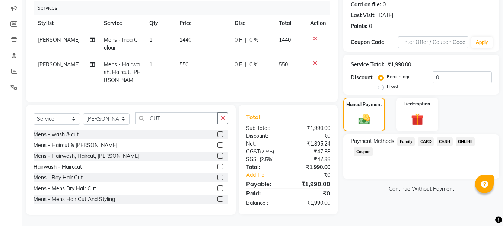
click at [458, 137] on span "ONLINE" at bounding box center [465, 141] width 19 height 9
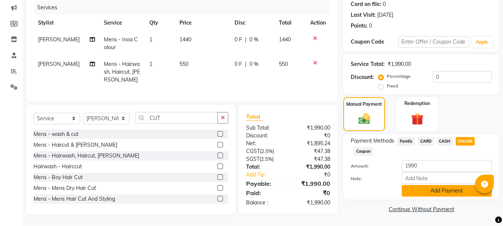
click at [446, 188] on button "Add Payment" at bounding box center [447, 191] width 90 height 12
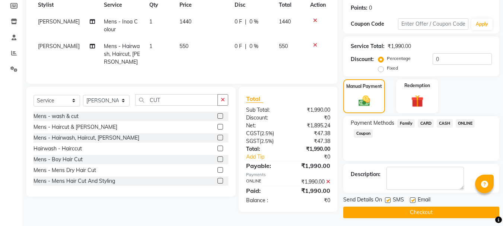
scroll to position [115, 0]
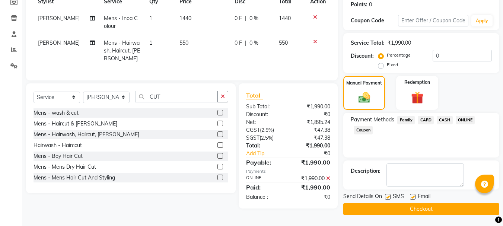
click at [428, 203] on div "Send Details On SMS Email Checkout" at bounding box center [421, 204] width 156 height 22
click at [424, 211] on button "Checkout" at bounding box center [421, 209] width 156 height 12
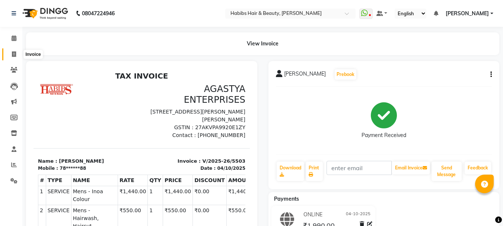
click at [14, 54] on icon at bounding box center [14, 54] width 4 height 6
select select "service"
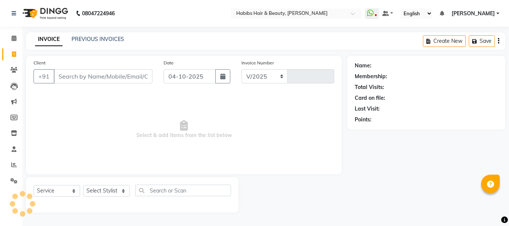
select select "3712"
type input "5504"
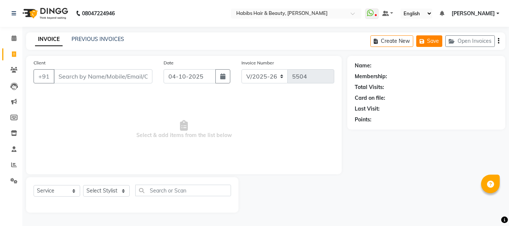
click at [442, 43] on button "Save" at bounding box center [429, 41] width 26 height 12
click at [114, 75] on input "Client" at bounding box center [103, 76] width 99 height 14
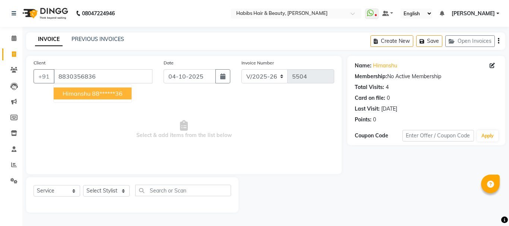
click at [109, 89] on button "[PERSON_NAME] 88******36" at bounding box center [93, 94] width 78 height 12
type input "88******36"
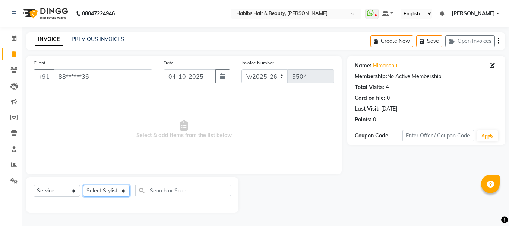
click at [104, 188] on select "Select Stylist Admin Akshay [PERSON_NAME] [PERSON_NAME] Pallavi [PERSON_NAME] […" at bounding box center [106, 191] width 47 height 12
select select "24540"
click at [83, 185] on select "Select Stylist Admin Akshay [PERSON_NAME] [PERSON_NAME] Pallavi [PERSON_NAME] […" at bounding box center [106, 191] width 47 height 12
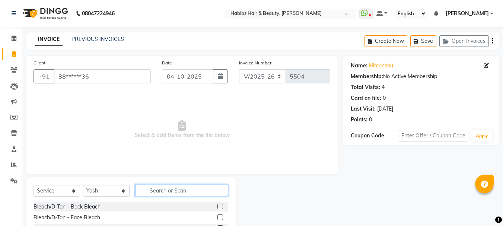
click at [190, 191] on input "text" at bounding box center [181, 191] width 93 height 12
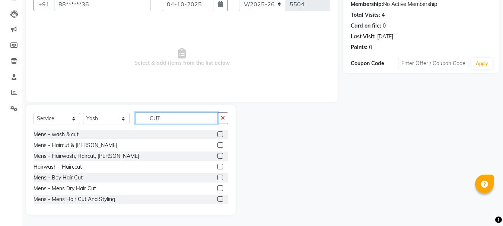
type input "CUT"
click at [218, 155] on label at bounding box center [221, 156] width 6 height 6
click at [218, 155] on input "checkbox" at bounding box center [220, 156] width 5 height 5
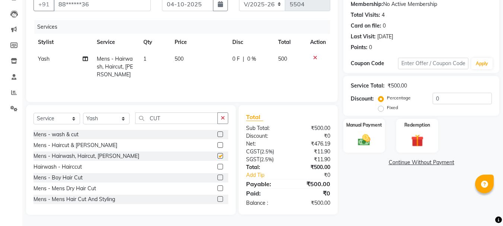
checkbox input "false"
click at [186, 65] on td "500" at bounding box center [199, 67] width 58 height 32
select select "24540"
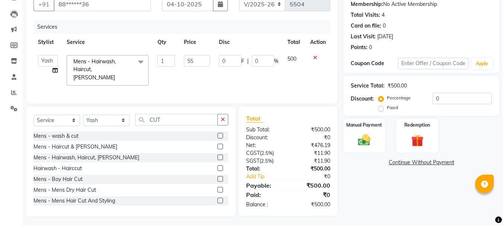
type input "550"
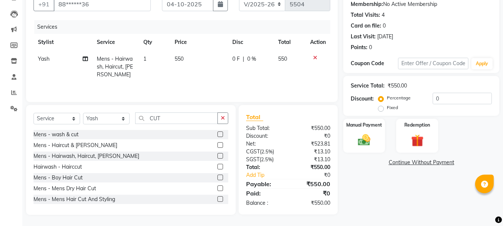
click at [211, 53] on td "550" at bounding box center [199, 67] width 58 height 32
select select "24540"
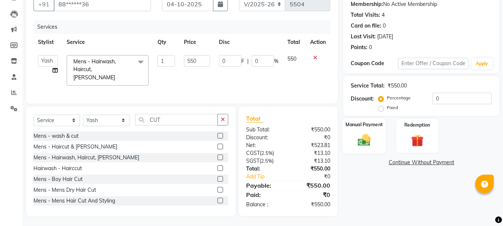
click at [358, 147] on img at bounding box center [364, 140] width 21 height 15
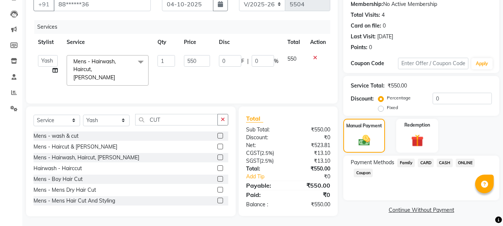
click at [425, 159] on span "CARD" at bounding box center [426, 163] width 16 height 9
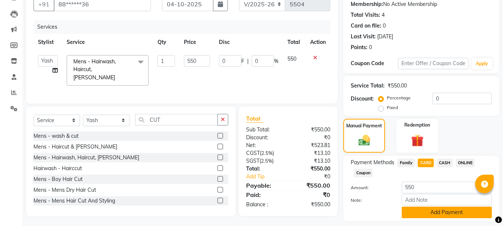
click at [422, 211] on button "Add Payment" at bounding box center [447, 213] width 90 height 12
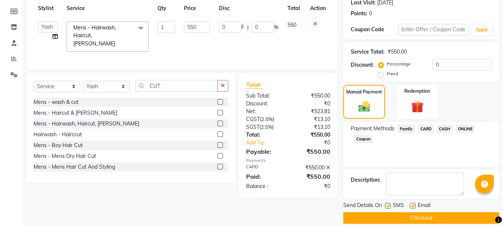
scroll to position [115, 0]
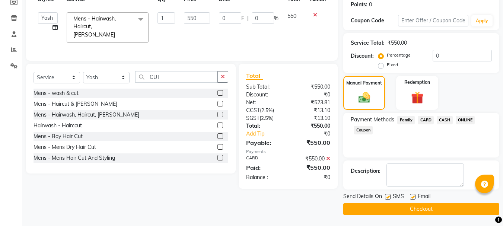
click at [419, 212] on button "Checkout" at bounding box center [421, 209] width 156 height 12
